Goal: Navigation & Orientation: Find specific page/section

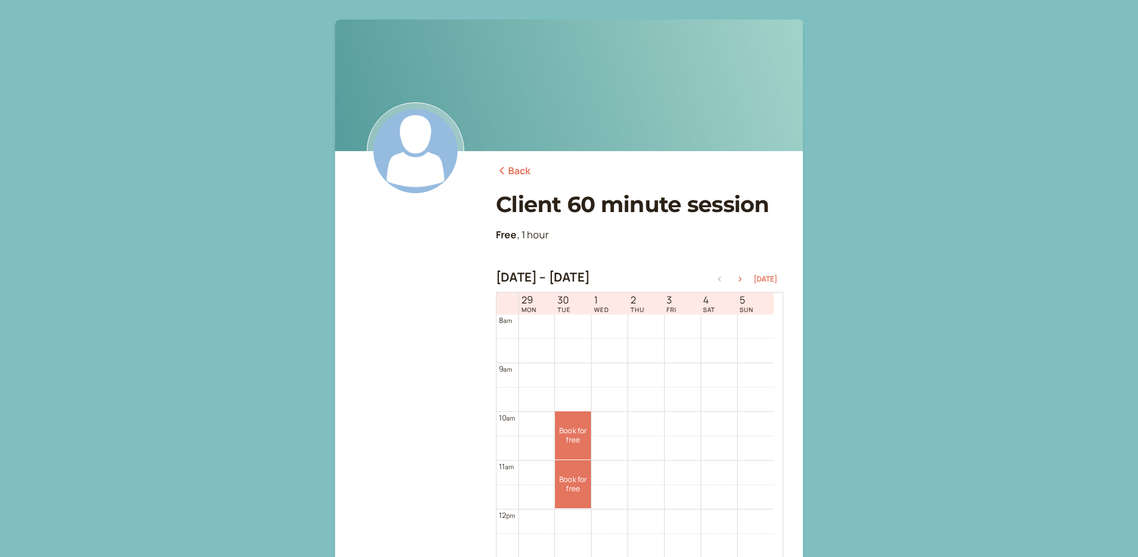
click at [510, 167] on link "Back" at bounding box center [513, 171] width 35 height 16
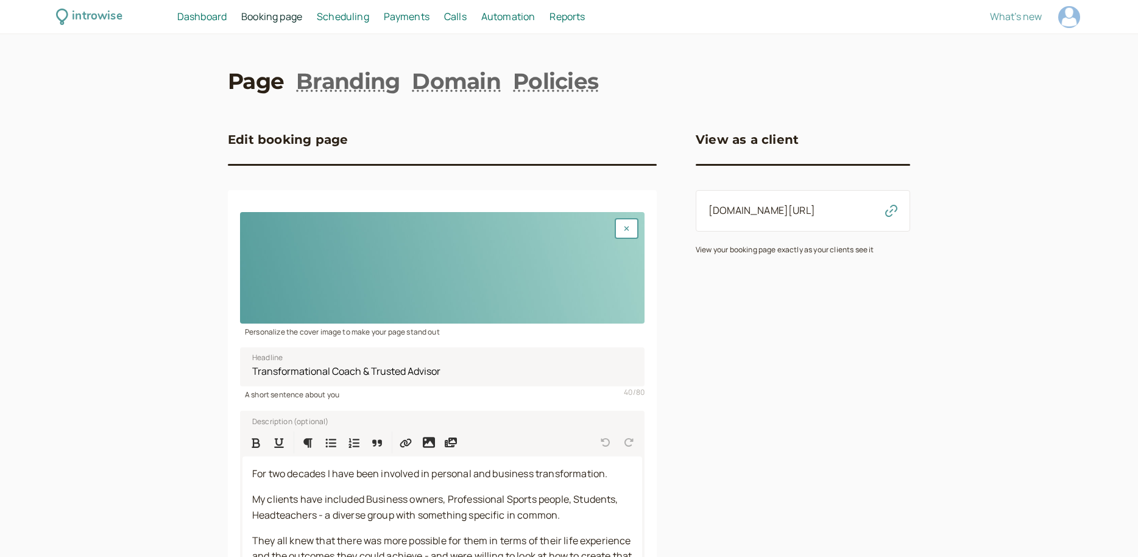
click at [212, 18] on span "Dashboard" at bounding box center [201, 16] width 49 height 13
